Goal: Task Accomplishment & Management: Complete application form

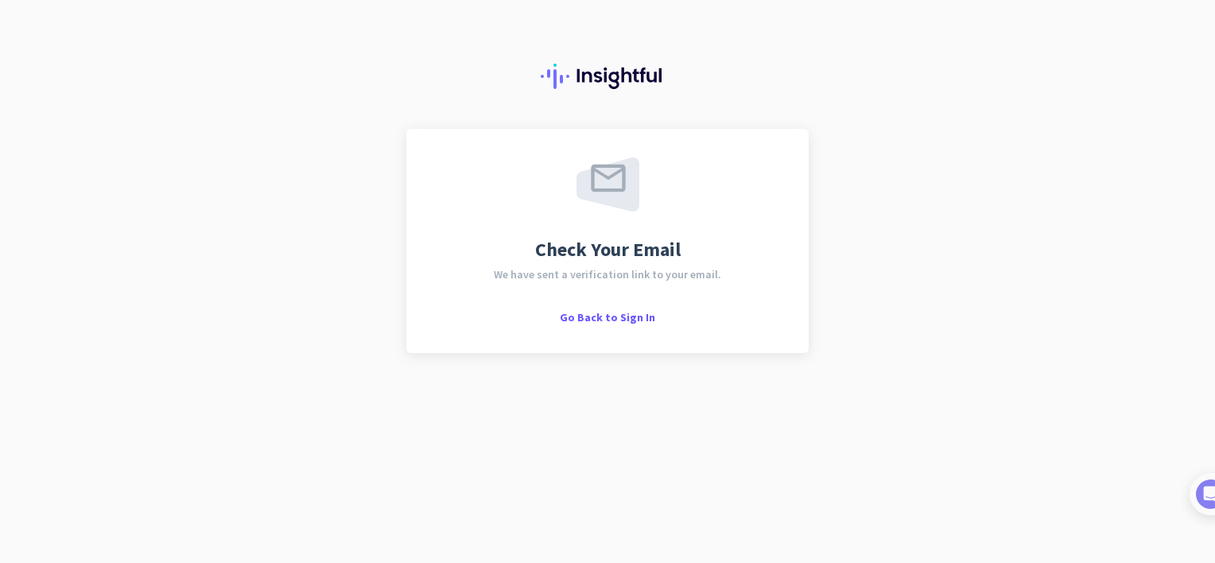
click at [904, 343] on div "Check Your Email We have sent a verification link to your email. Go Back to Sig…" at bounding box center [607, 281] width 1215 height 563
click at [616, 323] on span "Go Back to Sign In" at bounding box center [607, 317] width 95 height 14
click at [598, 317] on span "Go Back to Sign In" at bounding box center [607, 317] width 95 height 14
